Goal: Information Seeking & Learning: Compare options

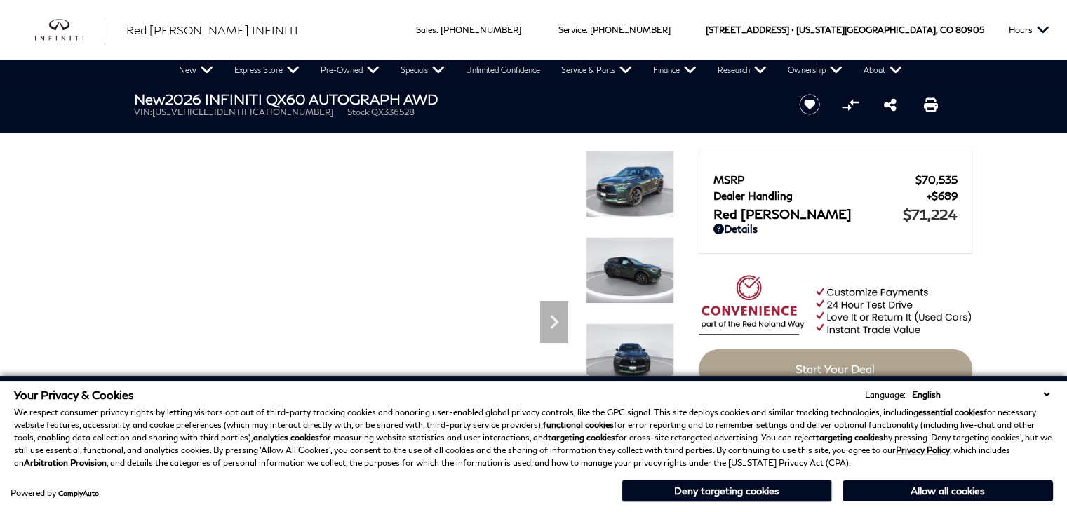
click at [723, 172] on div "MSRP $70,535 Dealer Handling $689 Red [PERSON_NAME] $71,224 Disclaimer: Dealer …" at bounding box center [836, 196] width 244 height 53
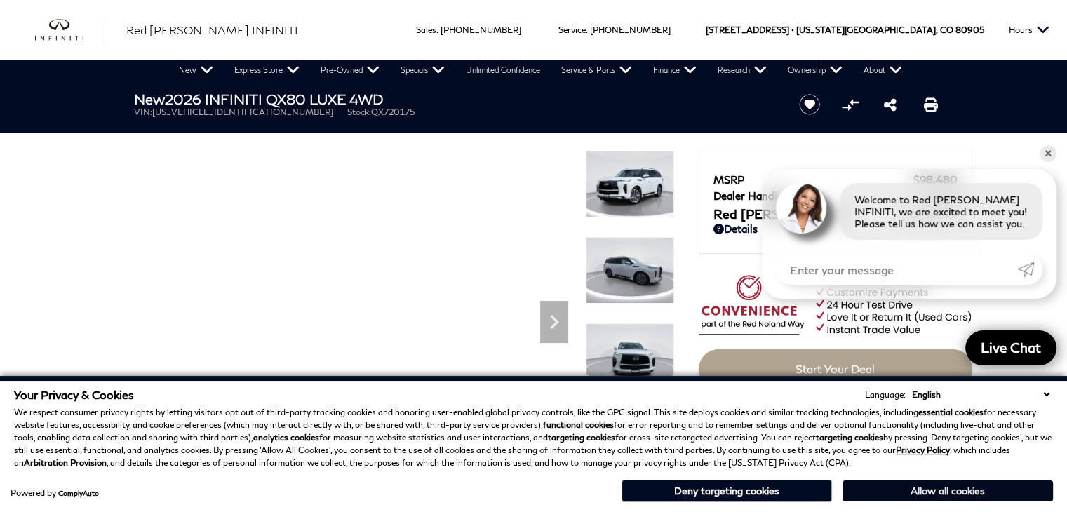
click at [1045, 481] on button "Allow all cookies" at bounding box center [948, 491] width 211 height 21
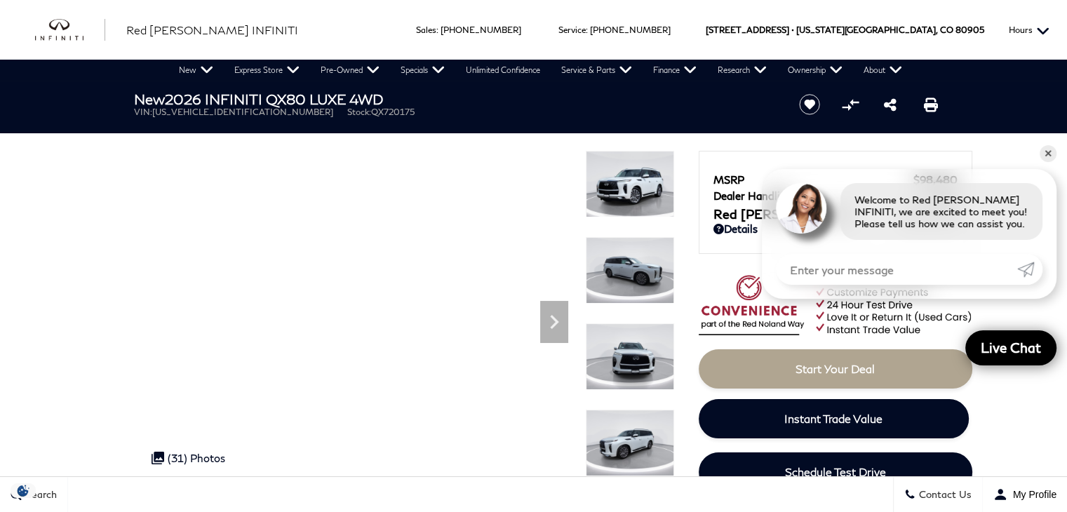
click at [1017, 29] on button "Hours" at bounding box center [1029, 30] width 55 height 60
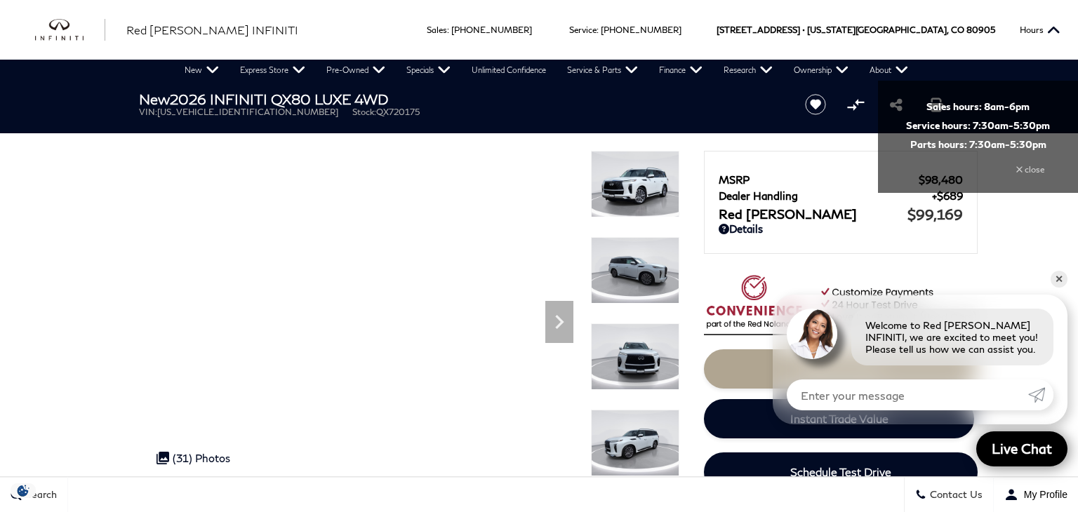
click at [701, 81] on div "New 2026 INFINITI QX80 LUXE 4WD VIN: JN8AZ3BE5T9720175 Stock: QX720175" at bounding box center [455, 104] width 674 height 47
click at [695, 203] on div "MSRP $98,480 Dealer Handling $689 Red Noland Price $99,169 Disclaimer: Dealer H…" at bounding box center [819, 281] width 281 height 401
click at [710, 326] on img at bounding box center [841, 307] width 274 height 64
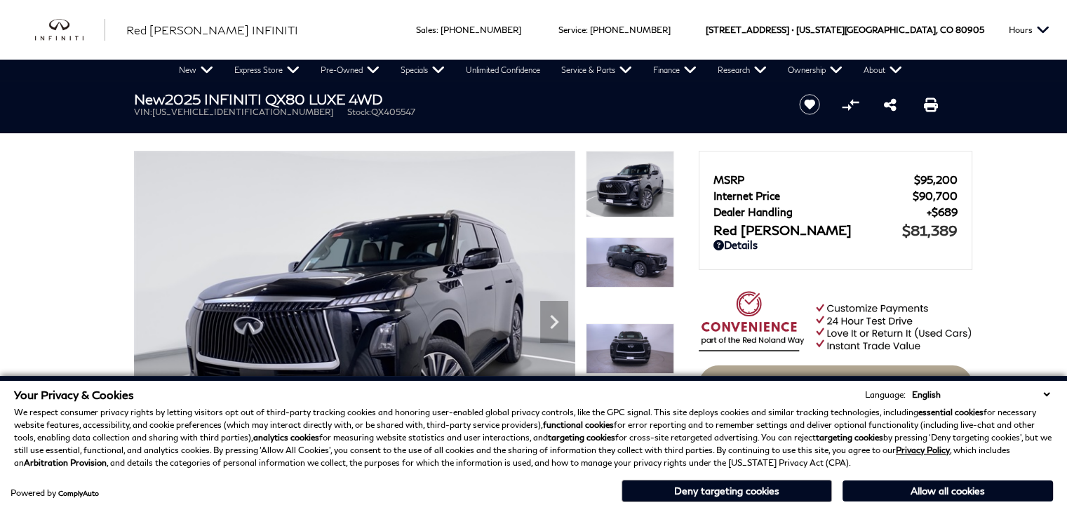
click at [532, 144] on section "New 2025 INFINITI QX80 LUXE 4WD VIN: [US_VEHICLE_IDENTIFICATION_NUMBER] Stock: …" at bounding box center [534, 281] width 842 height 401
click at [482, 274] on img at bounding box center [354, 316] width 441 height 331
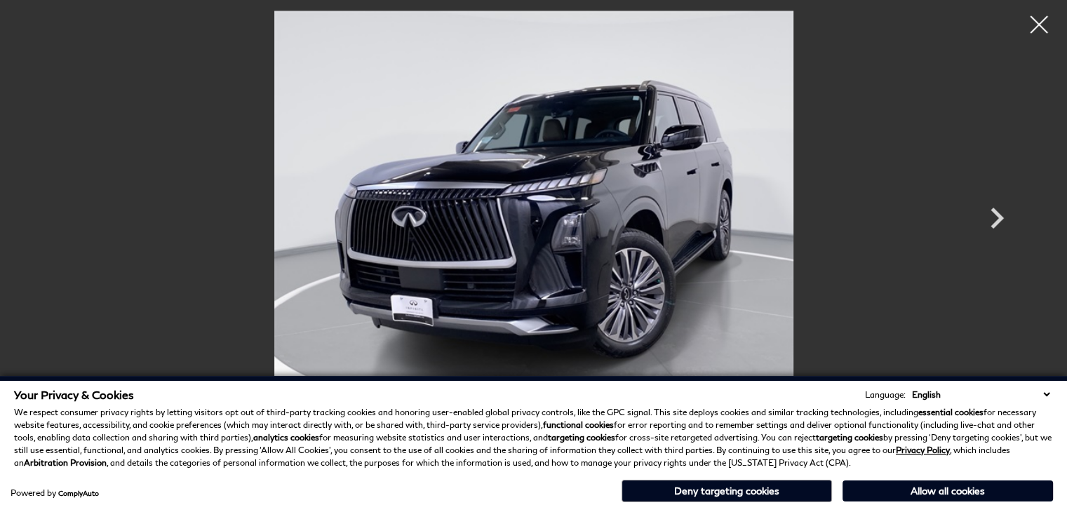
click at [482, 385] on div "Your Privacy & Cookies Language: English Spanish / Español English / United Kin…" at bounding box center [533, 444] width 1067 height 136
click at [501, 465] on p "We respect consumer privacy rights by letting visitors opt out of third-party t…" at bounding box center [533, 437] width 1039 height 63
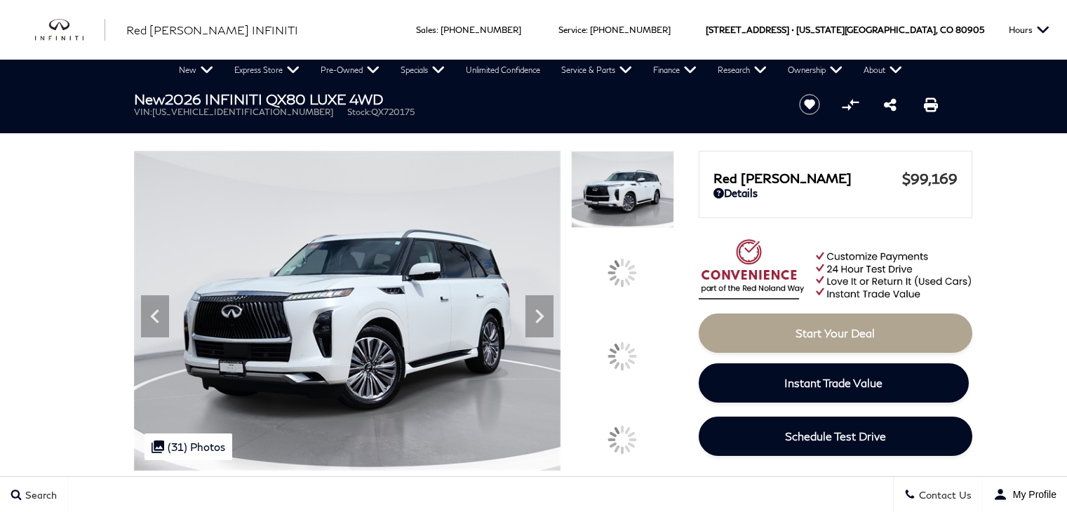
click at [281, 468] on img at bounding box center [347, 311] width 427 height 320
